Goal: Task Accomplishment & Management: Complete application form

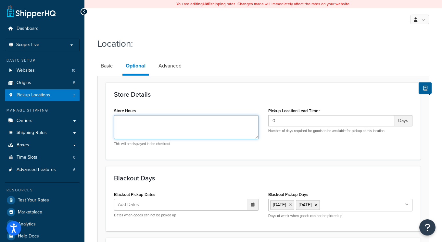
click at [177, 125] on textarea "Store Hours" at bounding box center [186, 127] width 145 height 24
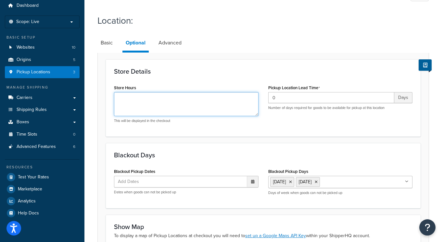
scroll to position [94, 0]
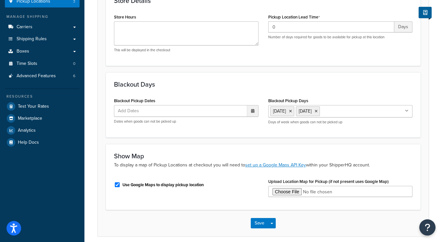
click at [165, 111] on ul "Add Dates" at bounding box center [186, 111] width 145 height 12
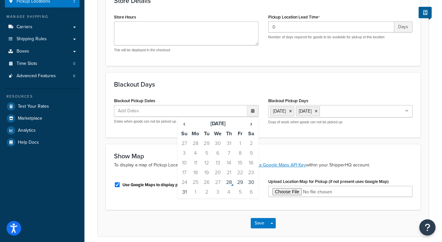
click at [349, 109] on input "Blackout Pickup Days" at bounding box center [351, 111] width 58 height 7
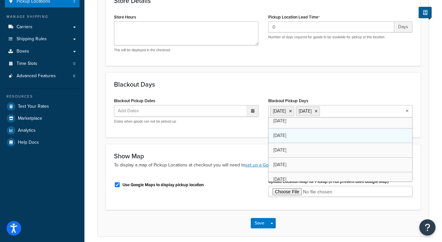
scroll to position [0, 0]
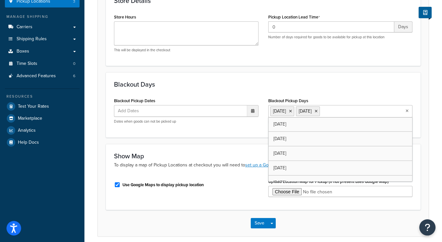
click at [255, 111] on div at bounding box center [252, 111] width 11 height 11
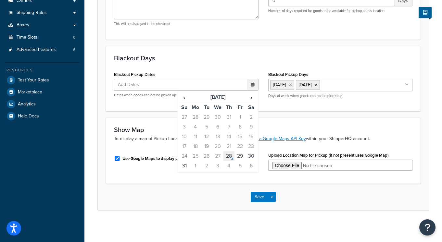
scroll to position [121, 0]
click at [252, 97] on span "›" at bounding box center [251, 97] width 10 height 9
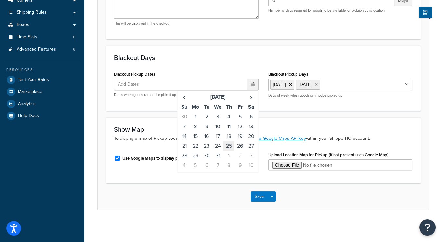
click at [229, 147] on td "25" at bounding box center [229, 146] width 11 height 10
click at [237, 146] on td "26" at bounding box center [240, 147] width 11 height 10
click at [228, 156] on td "1" at bounding box center [229, 157] width 11 height 10
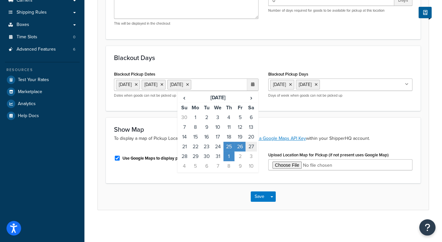
click at [249, 145] on td "27" at bounding box center [251, 147] width 11 height 10
click at [186, 162] on td "28" at bounding box center [184, 157] width 11 height 10
click at [195, 162] on td "29" at bounding box center [195, 157] width 11 height 10
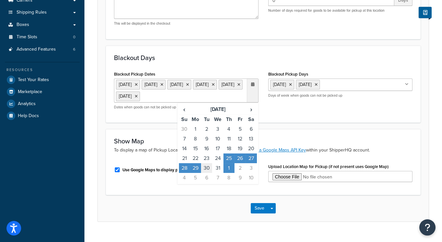
click at [207, 168] on td "30" at bounding box center [206, 168] width 11 height 10
drag, startPoint x: 215, startPoint y: 168, endPoint x: 217, endPoint y: 173, distance: 5.0
click at [216, 163] on td "24" at bounding box center [217, 159] width 11 height 10
click at [217, 173] on td "31" at bounding box center [217, 168] width 11 height 10
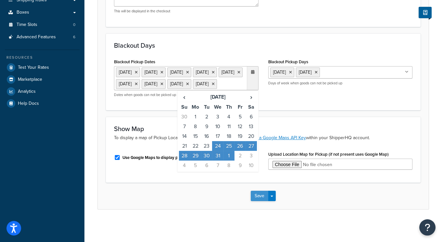
scroll to position [144, 0]
click at [284, 95] on div "Blackout Pickup Dates 25 Dec 2025 26 Dec 2025 1 Jan 2026 27 Dec 2025 28 Dec 202…" at bounding box center [263, 79] width 308 height 45
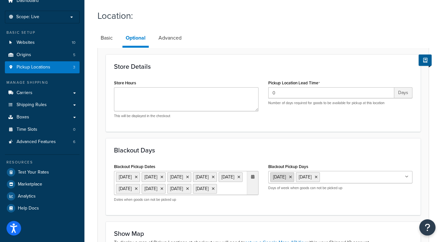
scroll to position [0, 0]
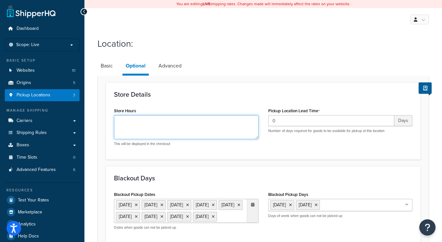
click at [141, 122] on textarea "Store Hours" at bounding box center [186, 127] width 145 height 24
drag, startPoint x: 94, startPoint y: 112, endPoint x: 13, endPoint y: 105, distance: 81.3
click at [17, 106] on div "Dashboard Scope: Live Basic Setup Websites 10 Origins 5 Pickup Locations 3 Mana…" at bounding box center [221, 187] width 442 height 375
type textarea "11:00 - 16:00"
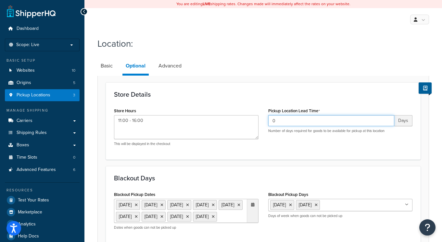
click at [301, 120] on input "0" at bounding box center [331, 120] width 126 height 11
type input "1"
click at [306, 94] on h3 "Store Details" at bounding box center [263, 94] width 299 height 7
click at [171, 67] on link "Advanced" at bounding box center [170, 66] width 30 height 16
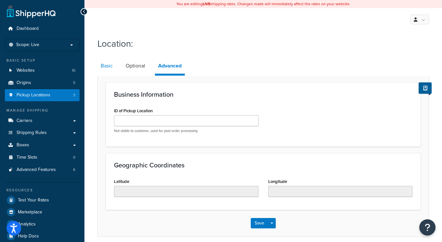
click at [105, 70] on link "Basic" at bounding box center [107, 66] width 19 height 16
select select "1226"
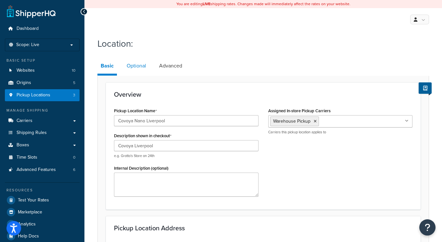
click at [137, 67] on link "Optional" at bounding box center [137, 66] width 26 height 16
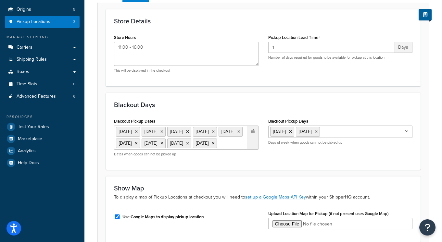
scroll to position [144, 0]
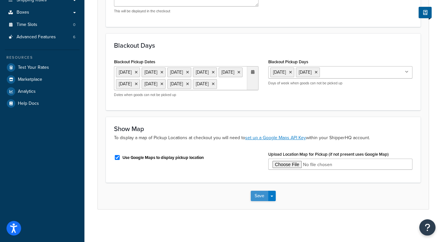
click at [258, 200] on button "Save" at bounding box center [260, 196] width 18 height 10
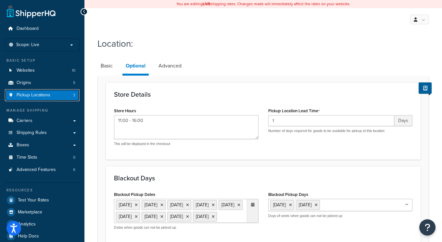
click at [33, 94] on span "Pickup Locations" at bounding box center [34, 96] width 34 height 6
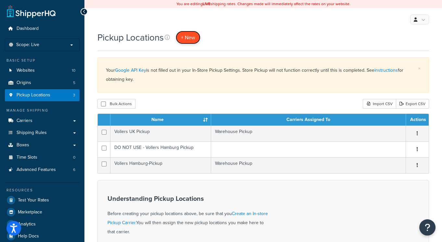
click at [193, 36] on span "+ New" at bounding box center [188, 37] width 14 height 7
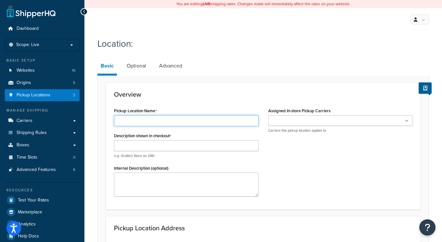
click at [132, 117] on input "Pickup Location Name" at bounding box center [186, 120] width 145 height 11
type input "Covoya Nano Liverpool"
drag, startPoint x: 183, startPoint y: 119, endPoint x: -30, endPoint y: 90, distance: 214.5
click at [0, 90] on html "Accessibility Screen-Reader Guide, Feedback, and Issue Reporting | New window S…" at bounding box center [221, 236] width 442 height 473
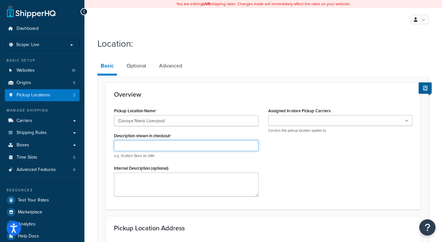
click at [120, 143] on input "Description shown in checkout" at bounding box center [186, 145] width 145 height 11
paste input "Covoya Nano Liverpool"
drag, startPoint x: 146, startPoint y: 146, endPoint x: 135, endPoint y: 145, distance: 11.1
click at [135, 145] on input "Covoya Nano Liverpool" at bounding box center [186, 145] width 145 height 11
type input "Covoya Liverpool"
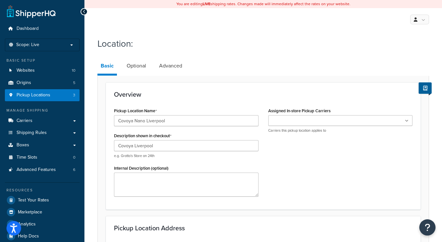
click at [286, 121] on input "Assigned In-store Pickup Carriers" at bounding box center [299, 121] width 58 height 7
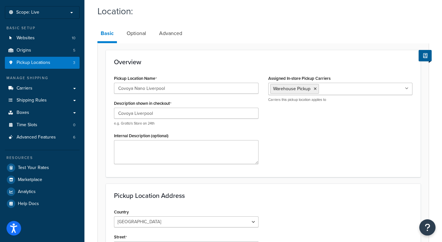
scroll to position [118, 0]
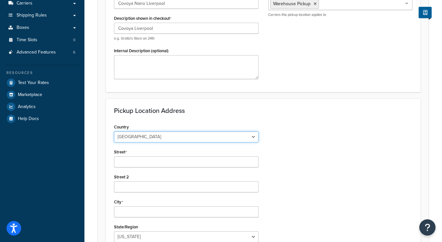
click at [146, 138] on select "[GEOGRAPHIC_DATA] [GEOGRAPHIC_DATA] [GEOGRAPHIC_DATA] [GEOGRAPHIC_DATA] [GEOGRA…" at bounding box center [186, 137] width 145 height 11
select select "1226"
click at [114, 132] on select "[GEOGRAPHIC_DATA] [GEOGRAPHIC_DATA] [GEOGRAPHIC_DATA] [GEOGRAPHIC_DATA] [GEOGRA…" at bounding box center [186, 137] width 145 height 11
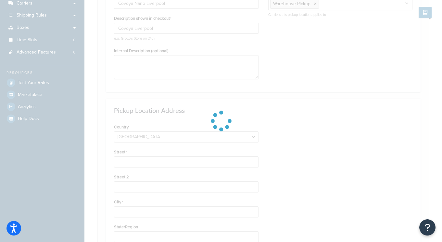
click at [143, 160] on div at bounding box center [221, 121] width 442 height 242
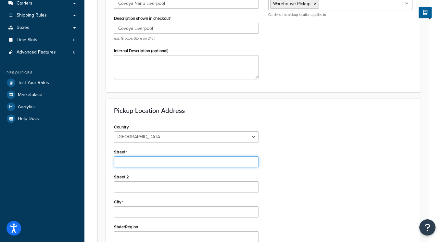
click at [131, 161] on input "Street" at bounding box center [186, 162] width 145 height 11
type input "Covoya Nano, Unit 23A, The Matchworks"
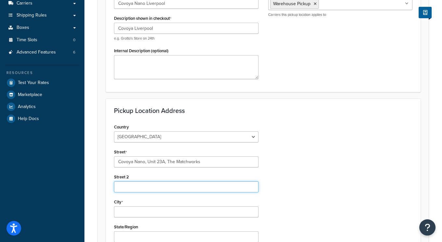
click at [157, 182] on input "Street 2" at bounding box center [186, 187] width 145 height 11
type input "[STREET_ADDRESS]"
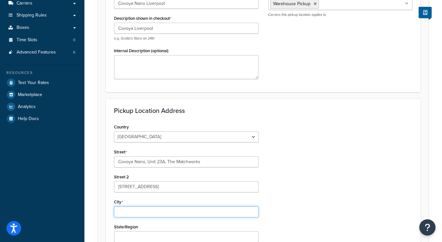
click at [150, 215] on input "City" at bounding box center [186, 212] width 145 height 11
type input "[GEOGRAPHIC_DATA]"
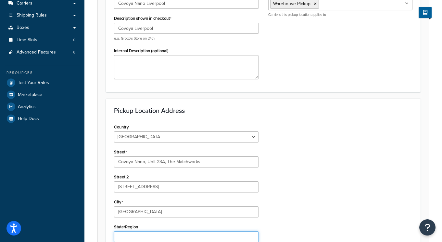
type input "Please select a region, state or province."
type input "L19 2PH"
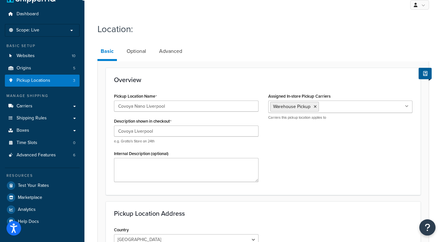
scroll to position [0, 0]
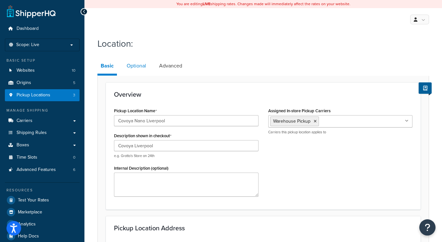
click at [134, 64] on link "Optional" at bounding box center [137, 66] width 26 height 16
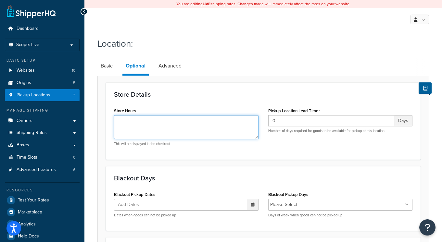
click at [142, 122] on textarea "Store Hours" at bounding box center [186, 127] width 145 height 24
type textarea "11:00 - 16:00"
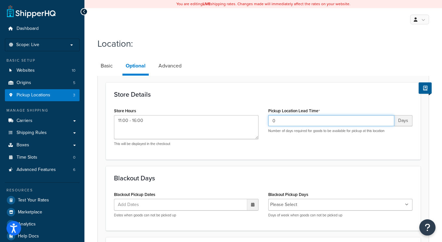
click at [292, 121] on input "0" at bounding box center [331, 120] width 126 height 11
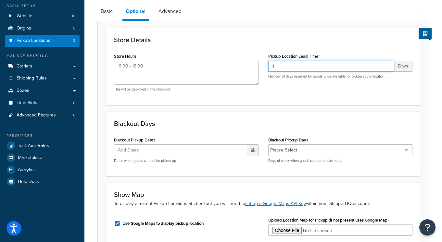
scroll to position [57, 0]
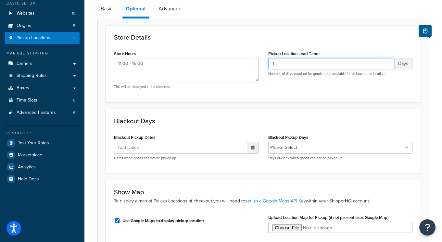
type input "1"
click at [170, 145] on ul "Add Dates" at bounding box center [186, 148] width 145 height 12
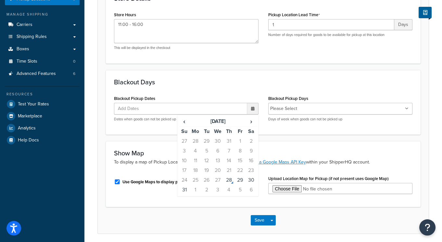
scroll to position [98, 0]
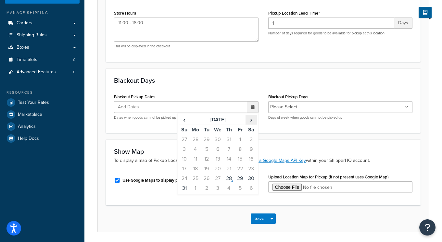
click at [254, 121] on span "›" at bounding box center [251, 119] width 10 height 9
click at [251, 119] on span "›" at bounding box center [251, 119] width 10 height 9
click at [221, 167] on td "24" at bounding box center [217, 169] width 11 height 10
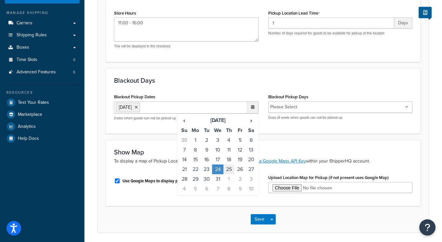
click at [230, 169] on td "25" at bounding box center [229, 170] width 11 height 10
click at [238, 168] on td "26" at bounding box center [240, 170] width 11 height 10
drag, startPoint x: 250, startPoint y: 170, endPoint x: 207, endPoint y: 182, distance: 44.9
click at [249, 170] on td "27" at bounding box center [251, 170] width 11 height 10
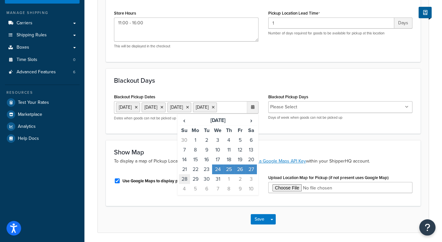
click at [186, 184] on td "28" at bounding box center [184, 180] width 11 height 10
click at [202, 184] on td "30" at bounding box center [206, 180] width 11 height 10
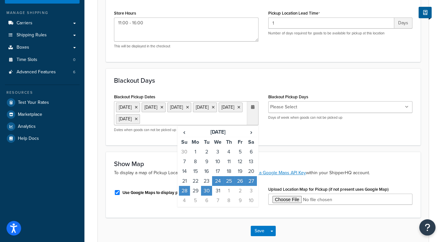
drag, startPoint x: 219, startPoint y: 190, endPoint x: 224, endPoint y: 190, distance: 4.9
click at [219, 190] on td "31" at bounding box center [217, 191] width 11 height 10
click at [228, 196] on td "1" at bounding box center [229, 191] width 11 height 10
click at [197, 196] on td "29" at bounding box center [195, 191] width 11 height 10
click at [354, 109] on ul "Please Select" at bounding box center [340, 107] width 145 height 12
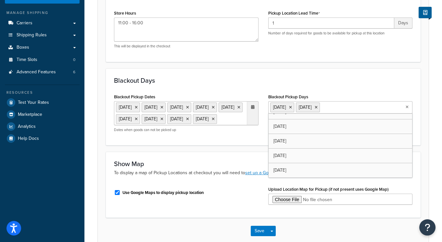
scroll to position [8, 0]
click at [225, 137] on div "Blackout Pickup Dates [DATE] [DATE] [DATE] [DATE] [DATE] [DATE] [DATE] [DATE] […" at bounding box center [186, 114] width 154 height 45
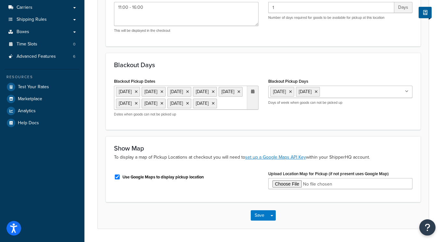
scroll to position [144, 0]
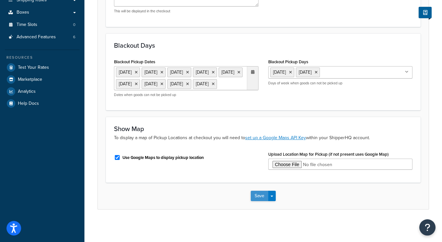
click at [263, 194] on button "Save" at bounding box center [260, 196] width 18 height 10
